Goal: Information Seeking & Learning: Find specific fact

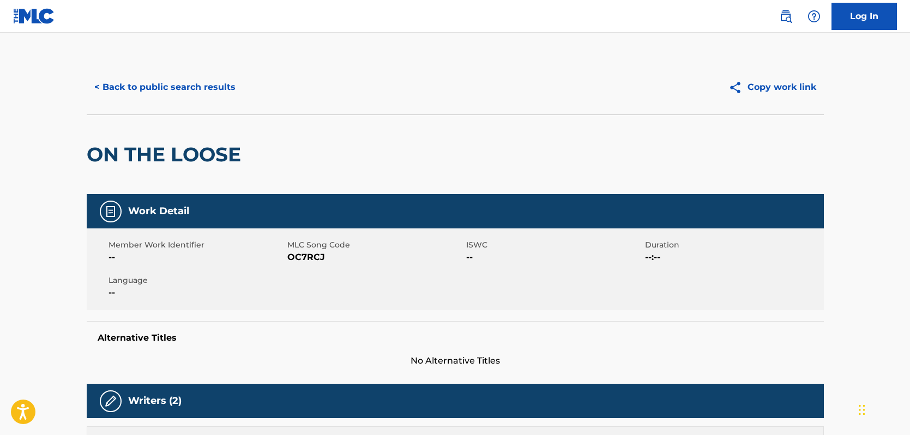
click at [198, 84] on button "< Back to public search results" at bounding box center [165, 87] width 156 height 27
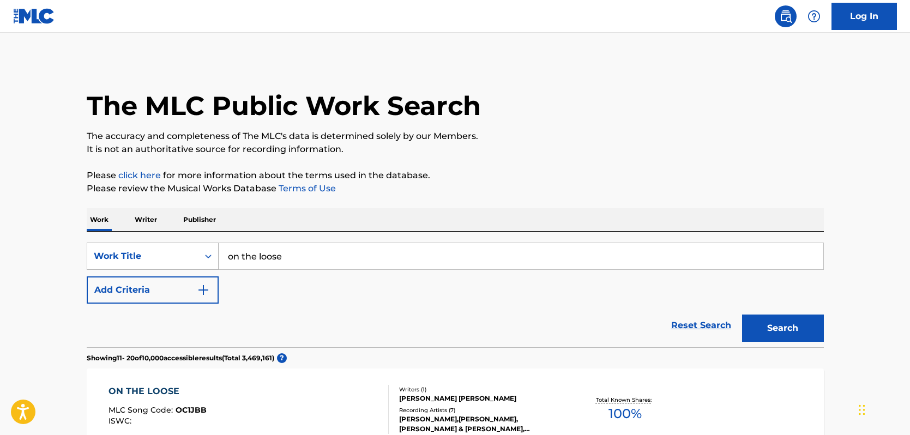
click at [206, 257] on icon "Search Form" at bounding box center [208, 257] width 7 height 4
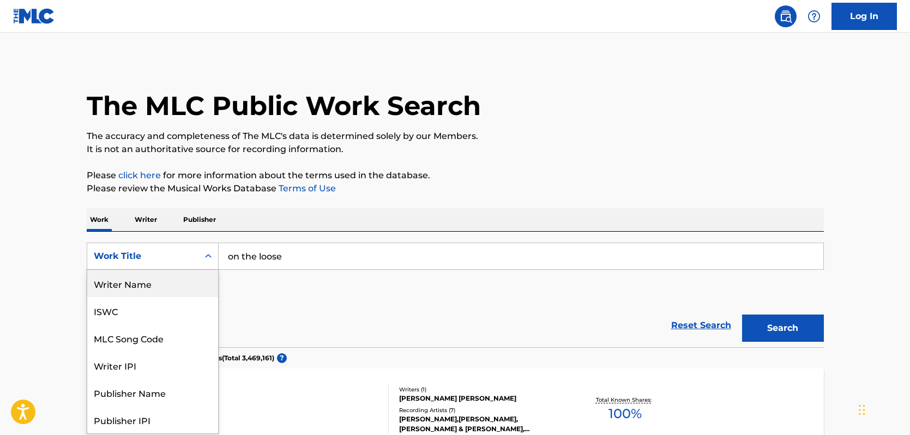
click at [128, 289] on div "Writer Name" at bounding box center [152, 283] width 131 height 27
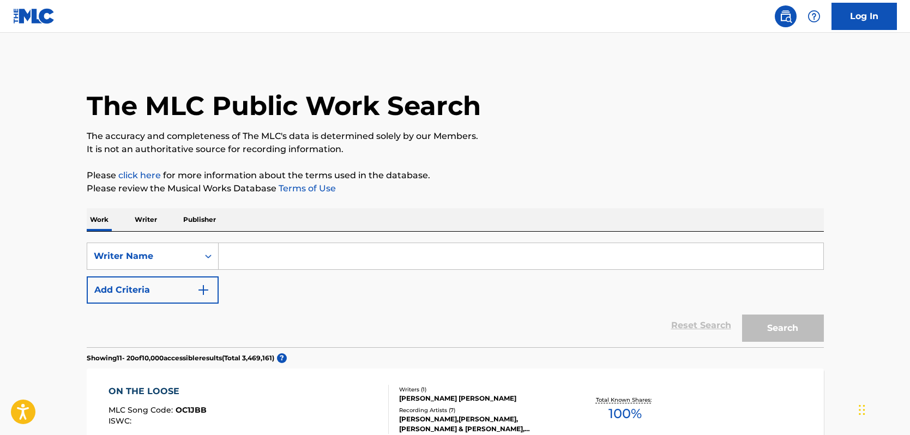
click at [245, 259] on input "Search Form" at bounding box center [521, 256] width 604 height 26
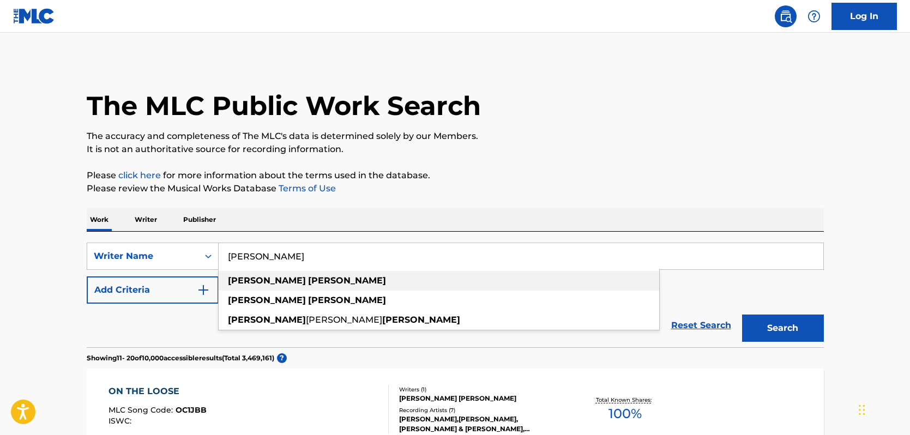
type input "[PERSON_NAME]"
click at [238, 283] on strong "[PERSON_NAME]" at bounding box center [267, 280] width 78 height 10
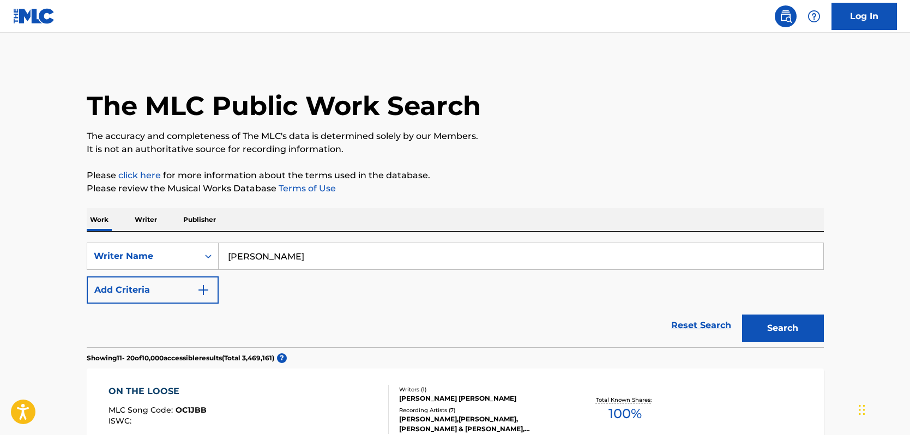
click at [766, 330] on button "Search" at bounding box center [783, 327] width 82 height 27
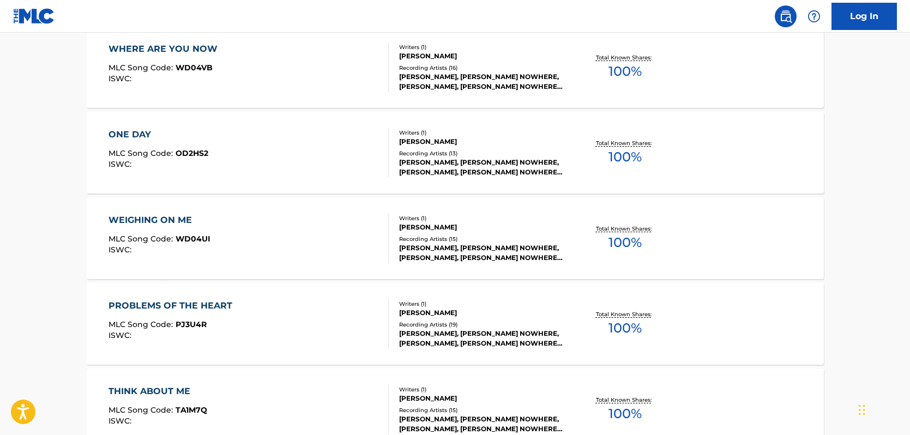
scroll to position [341, 0]
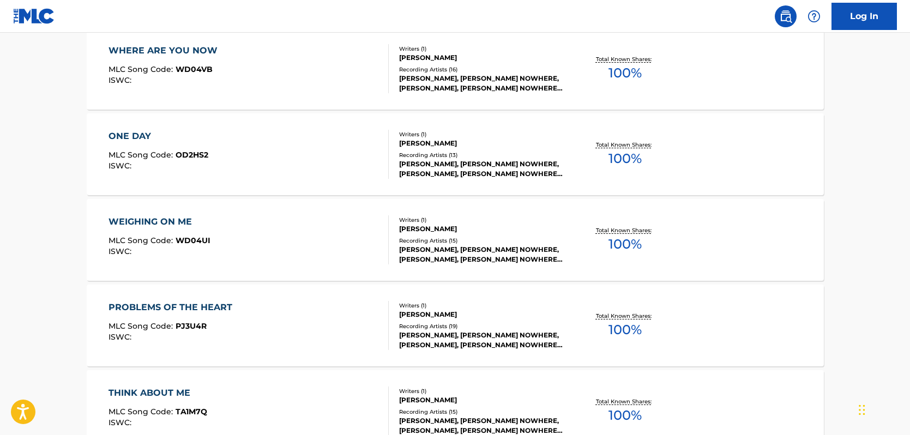
click at [210, 306] on div "PROBLEMS OF THE HEART" at bounding box center [172, 307] width 129 height 13
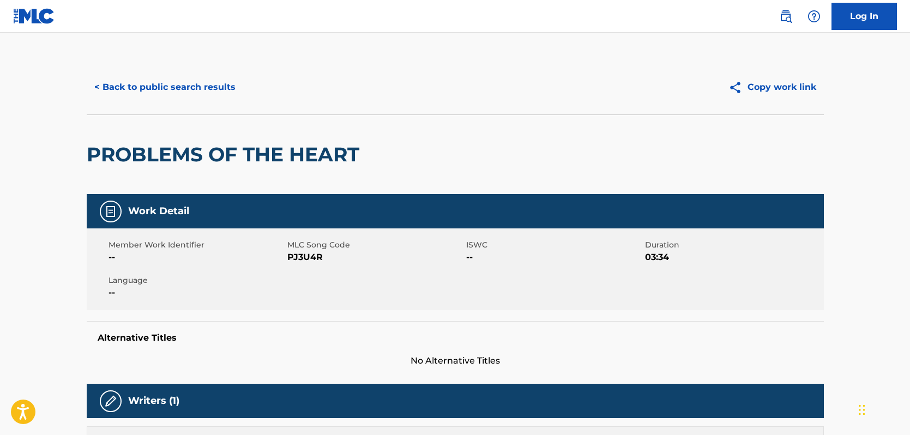
click at [196, 89] on button "< Back to public search results" at bounding box center [165, 87] width 156 height 27
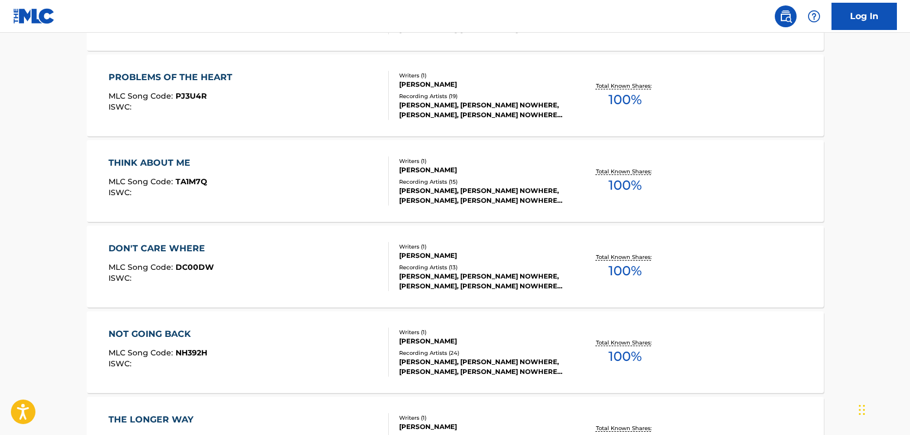
scroll to position [615, 0]
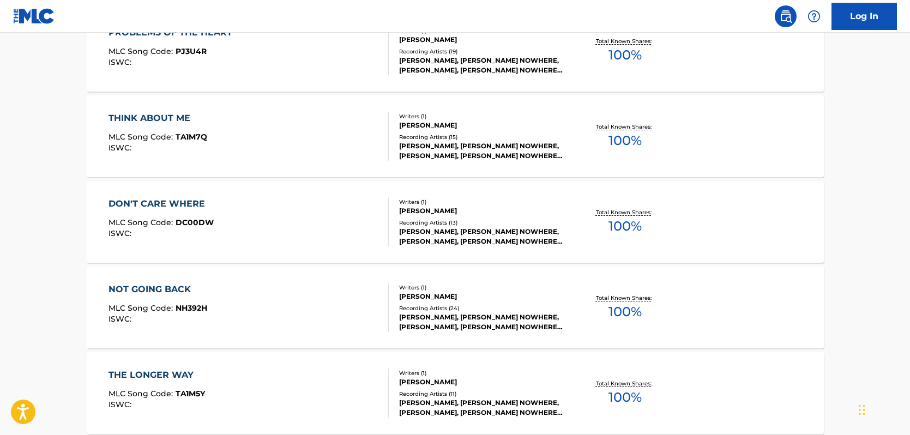
click at [147, 289] on div "NOT GOING BACK" at bounding box center [157, 289] width 99 height 13
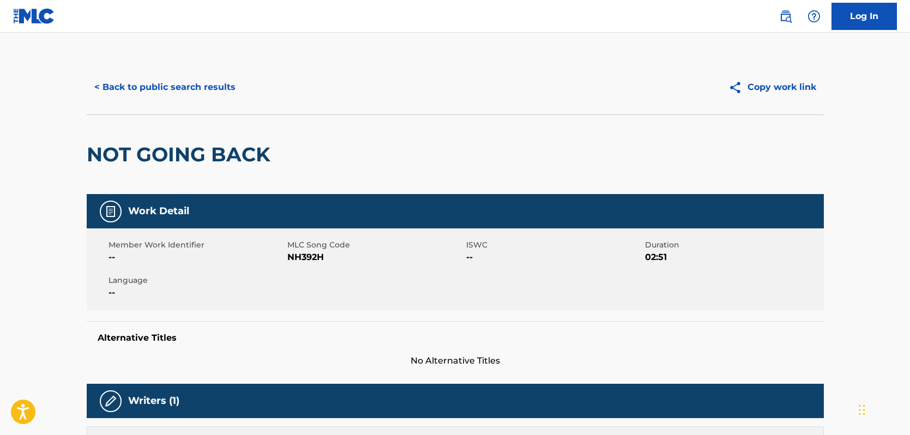
click at [155, 87] on button "< Back to public search results" at bounding box center [165, 87] width 156 height 27
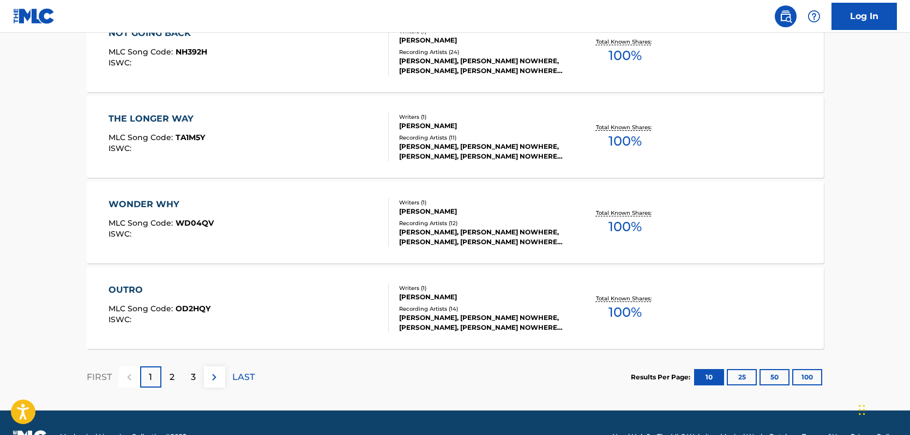
scroll to position [871, 0]
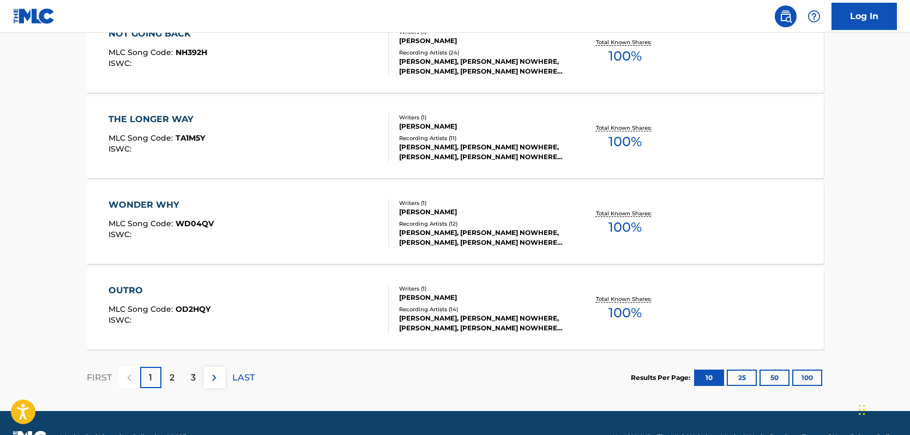
click at [215, 376] on img at bounding box center [214, 377] width 13 height 13
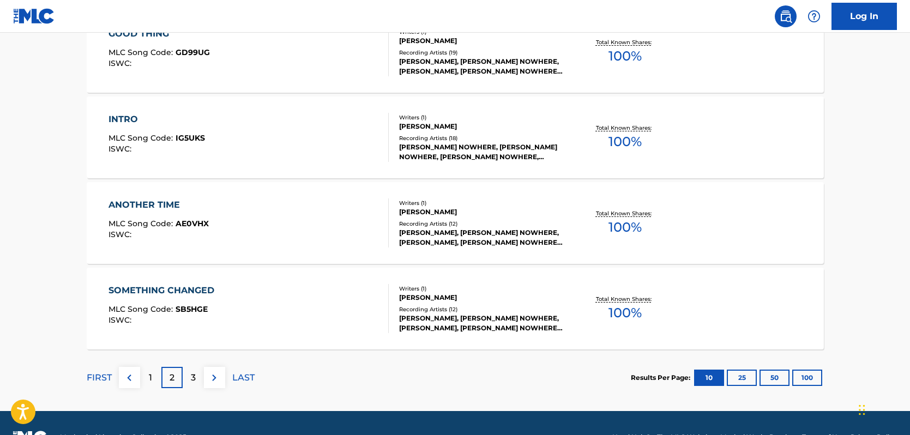
click at [191, 291] on div "SOMETHING CHANGED" at bounding box center [163, 290] width 111 height 13
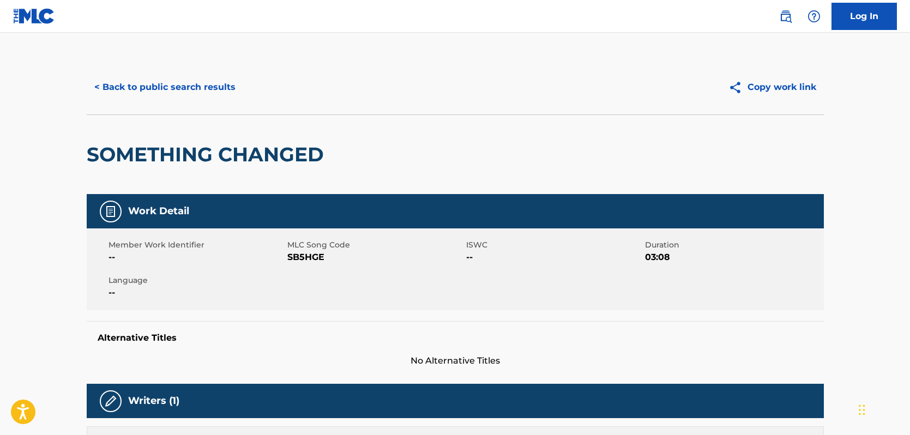
click at [187, 89] on button "< Back to public search results" at bounding box center [165, 87] width 156 height 27
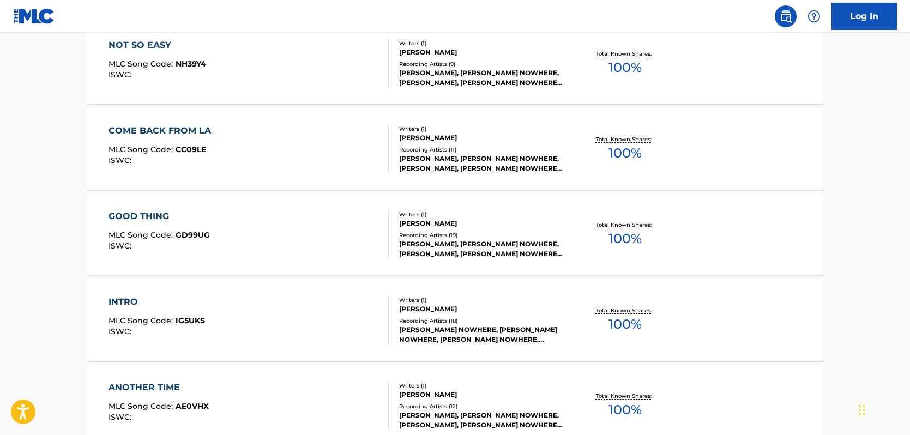
scroll to position [689, 0]
